Goal: Task Accomplishment & Management: Manage account settings

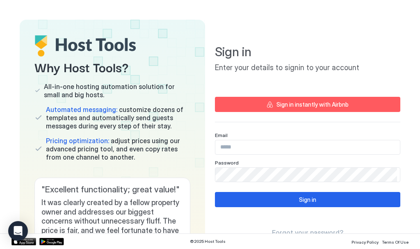
drag, startPoint x: 252, startPoint y: 150, endPoint x: 241, endPoint y: 143, distance: 12.8
click at [252, 150] on input "Input Field" at bounding box center [308, 147] width 185 height 14
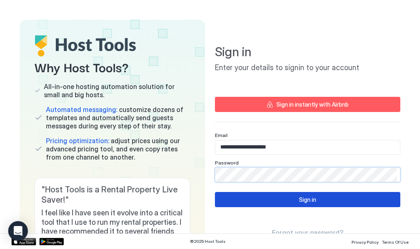
click at [304, 200] on div "Sign in" at bounding box center [307, 199] width 17 height 9
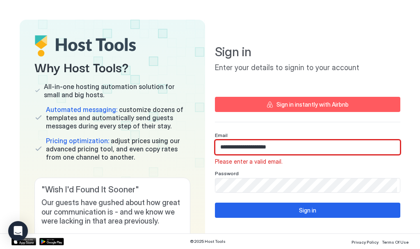
click at [283, 145] on input "**********" at bounding box center [308, 147] width 185 height 14
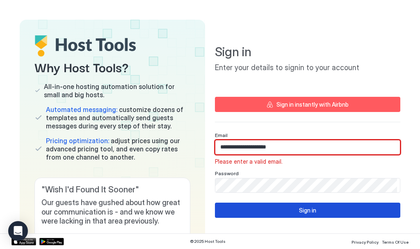
click at [308, 211] on div "Sign in" at bounding box center [307, 210] width 17 height 9
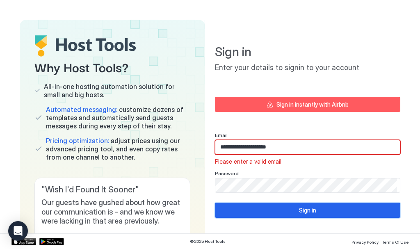
click at [300, 209] on div "Sign in" at bounding box center [307, 210] width 17 height 9
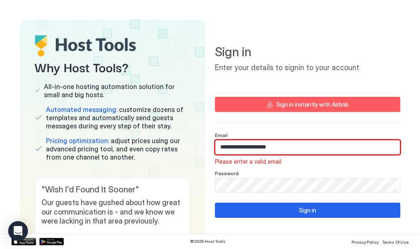
drag, startPoint x: 273, startPoint y: 148, endPoint x: 85, endPoint y: 128, distance: 188.7
click at [85, 128] on div "Why Host Tools? All-in-one hosting automation solution for small and big hosts.…" at bounding box center [210, 158] width 381 height 277
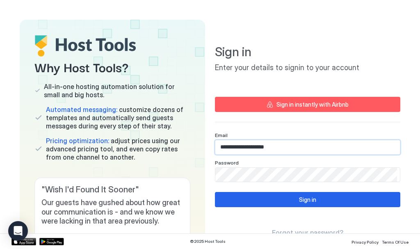
click at [240, 148] on input "**********" at bounding box center [308, 147] width 185 height 14
type input "**********"
click at [149, 172] on div "Why Host Tools? All-in-one hosting automation solution for small and big hosts.…" at bounding box center [210, 158] width 381 height 277
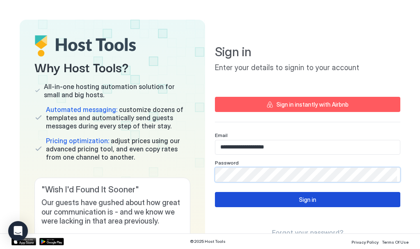
click at [302, 197] on div "Sign in" at bounding box center [307, 199] width 17 height 9
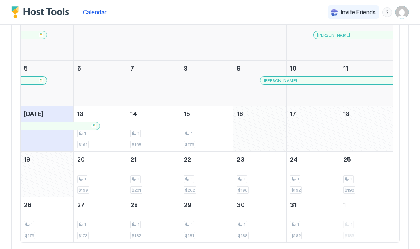
scroll to position [123, 0]
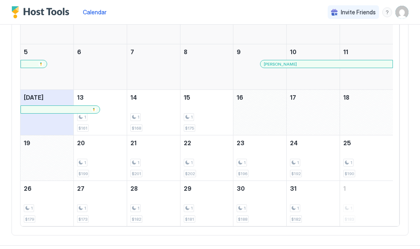
click at [262, 115] on div "October 16, 2025" at bounding box center [260, 112] width 53 height 45
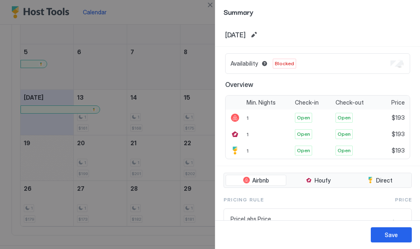
scroll to position [0, 0]
click at [201, 60] on div at bounding box center [210, 124] width 420 height 249
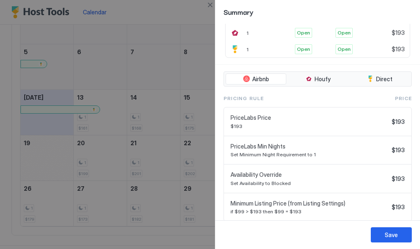
scroll to position [110, 0]
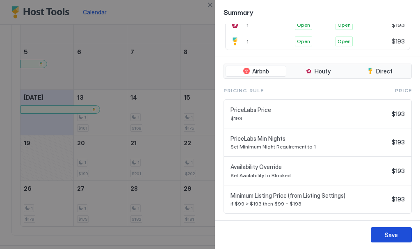
click at [388, 233] on div "Save" at bounding box center [391, 235] width 13 height 9
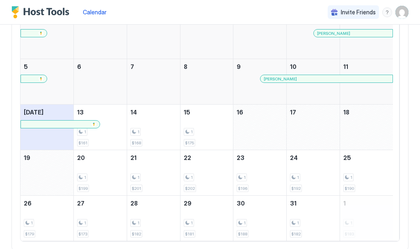
scroll to position [93, 0]
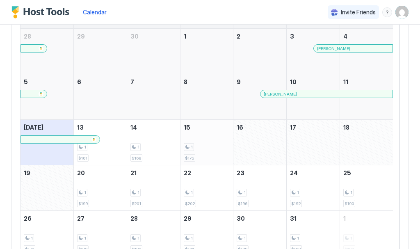
click at [203, 147] on div "1" at bounding box center [207, 147] width 46 height 8
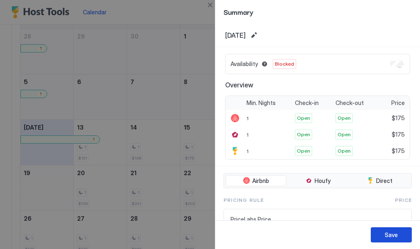
click at [391, 237] on div "Save" at bounding box center [391, 235] width 13 height 9
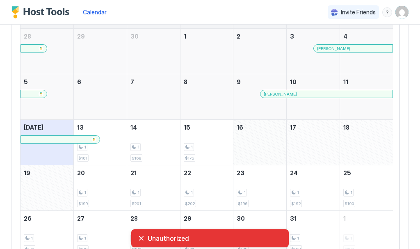
click at [262, 147] on div "October 16, 2025" at bounding box center [260, 142] width 53 height 45
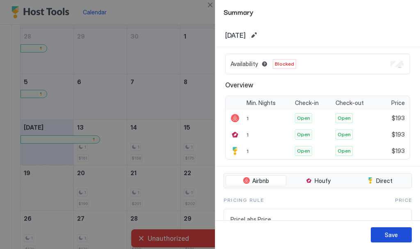
click at [387, 234] on div "Save" at bounding box center [391, 235] width 13 height 9
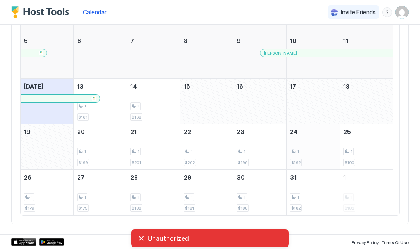
scroll to position [11, 0]
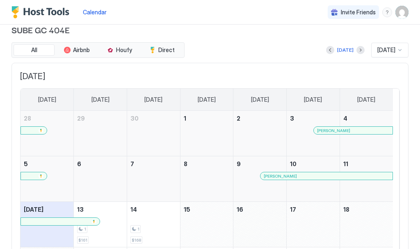
click at [259, 219] on div "October 16, 2025" at bounding box center [260, 224] width 53 height 45
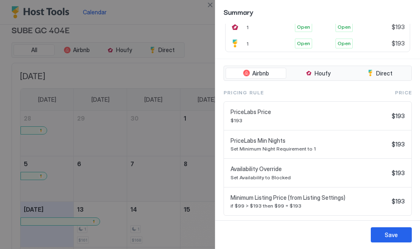
scroll to position [110, 0]
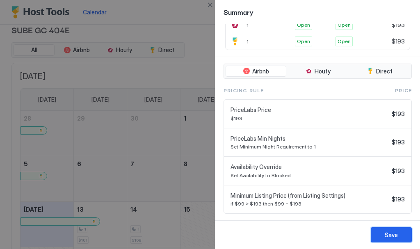
click at [391, 234] on div "Save" at bounding box center [391, 235] width 13 height 9
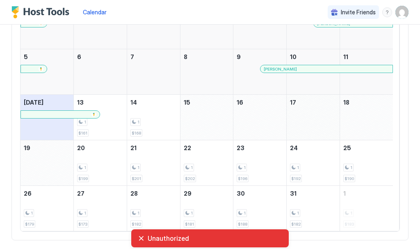
scroll to position [134, 0]
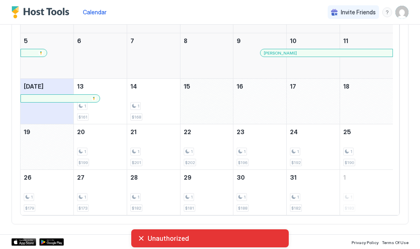
click at [208, 101] on div "October 15, 2025" at bounding box center [207, 101] width 53 height 45
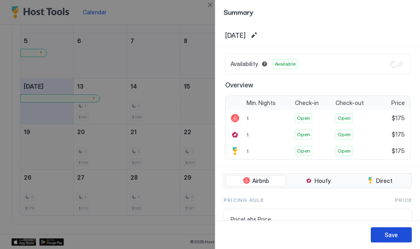
click at [397, 234] on div "Save" at bounding box center [391, 235] width 13 height 9
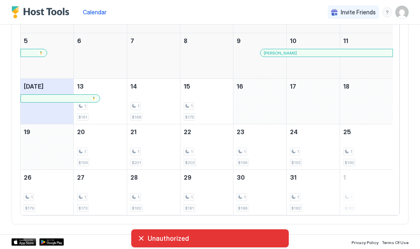
click at [257, 101] on div "October 16, 2025" at bounding box center [260, 101] width 53 height 45
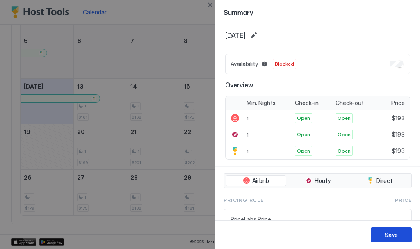
click at [390, 233] on div "Save" at bounding box center [391, 235] width 13 height 9
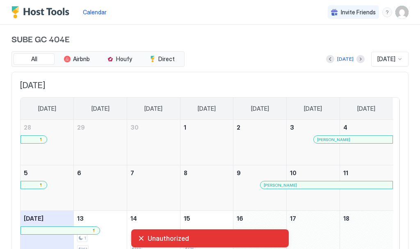
scroll to position [0, 0]
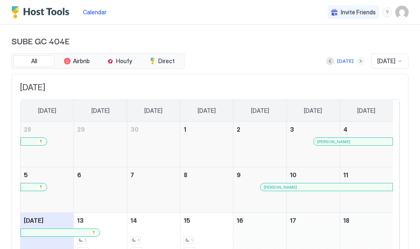
click at [357, 59] on button "Next month" at bounding box center [361, 61] width 8 height 8
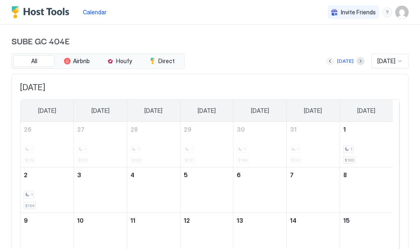
click at [326, 61] on button "Previous month" at bounding box center [330, 61] width 8 height 8
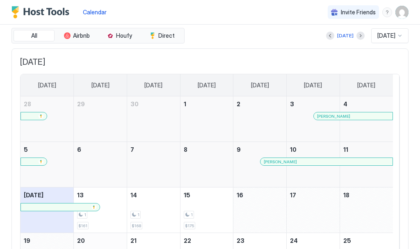
scroll to position [41, 0]
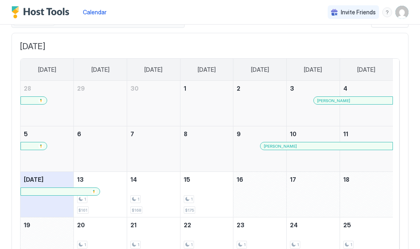
click at [97, 194] on div at bounding box center [60, 191] width 79 height 7
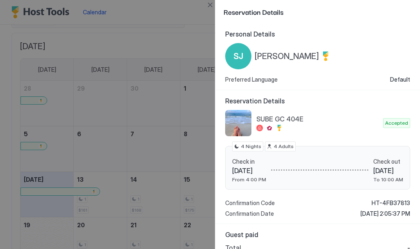
scroll to position [0, 0]
click at [96, 192] on div at bounding box center [210, 124] width 420 height 249
click at [170, 33] on div at bounding box center [210, 124] width 420 height 249
click at [179, 54] on div at bounding box center [210, 124] width 420 height 249
click at [203, 42] on div at bounding box center [210, 124] width 420 height 249
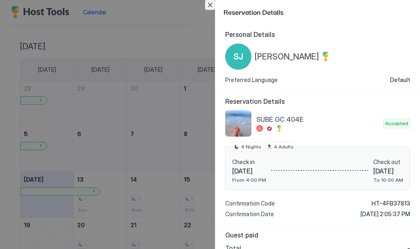
click at [210, 2] on button "Close" at bounding box center [210, 5] width 10 height 10
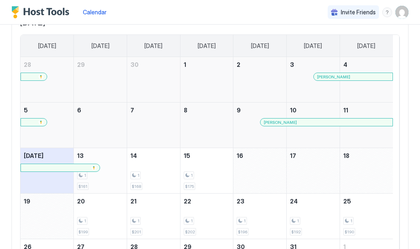
scroll to position [82, 0]
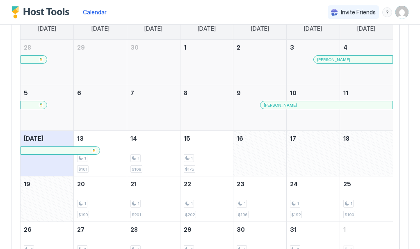
click at [96, 150] on div at bounding box center [60, 150] width 72 height 5
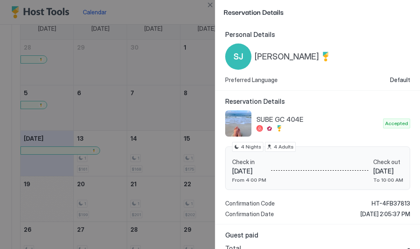
click at [85, 147] on div at bounding box center [210, 124] width 420 height 249
click at [85, 170] on div at bounding box center [210, 124] width 420 height 249
click at [115, 151] on div at bounding box center [210, 124] width 420 height 249
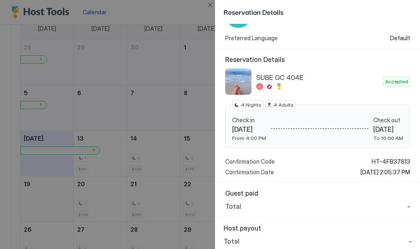
scroll to position [45, 0]
